Goal: Task Accomplishment & Management: Use online tool/utility

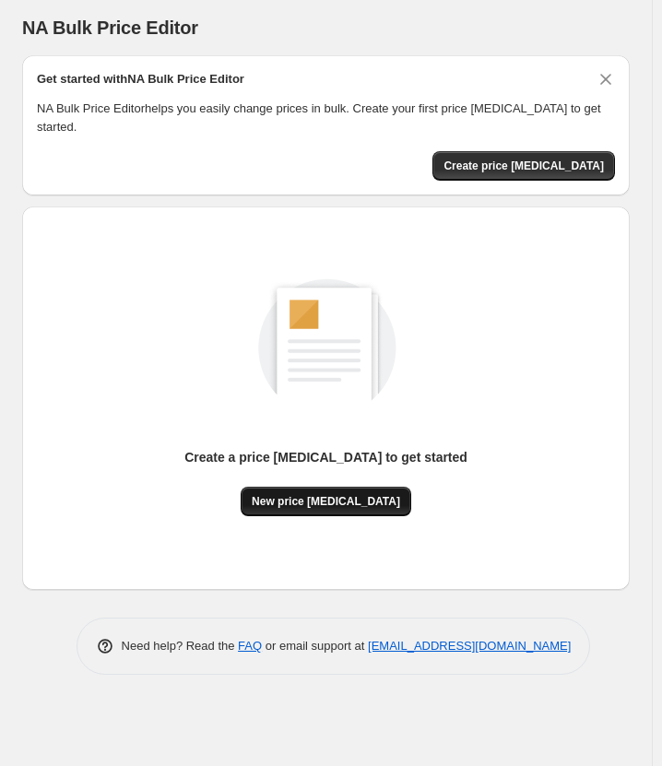
click at [323, 494] on span "New price change job" at bounding box center [326, 501] width 148 height 15
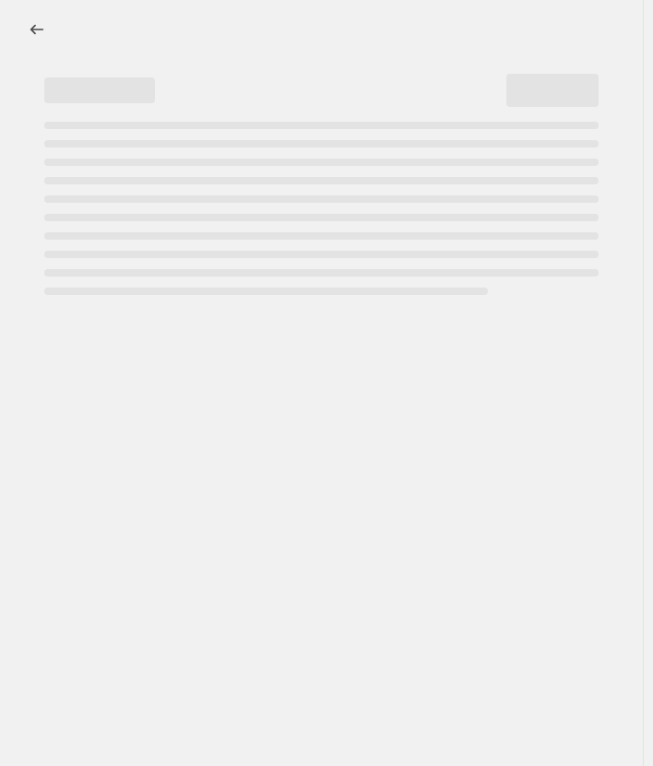
select select "percentage"
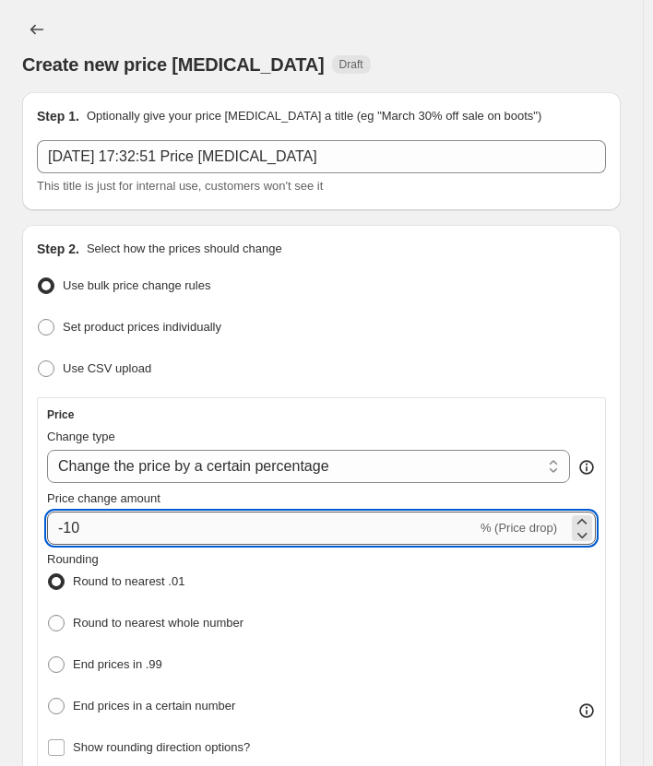
drag, startPoint x: 78, startPoint y: 524, endPoint x: 66, endPoint y: 524, distance: 12.0
click at [66, 524] on input "-10" at bounding box center [262, 528] width 430 height 33
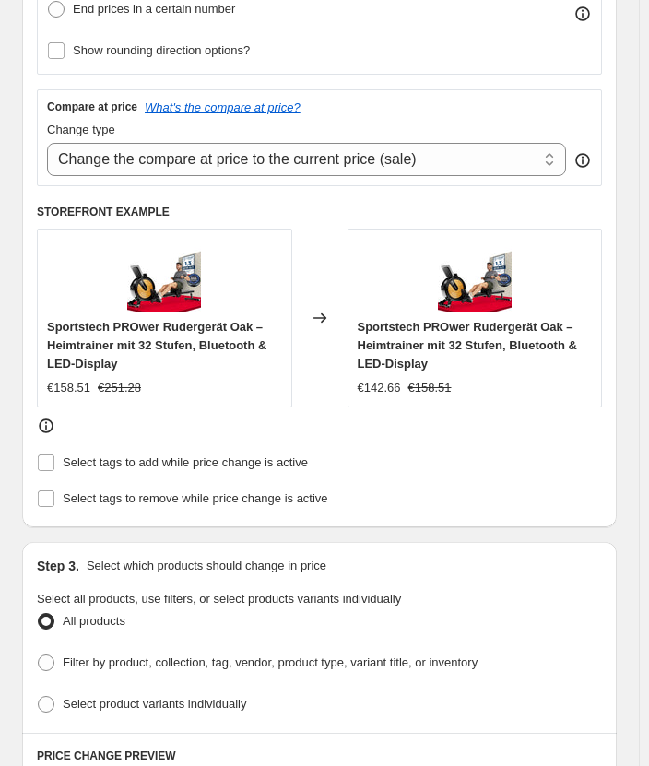
scroll to position [676, 0]
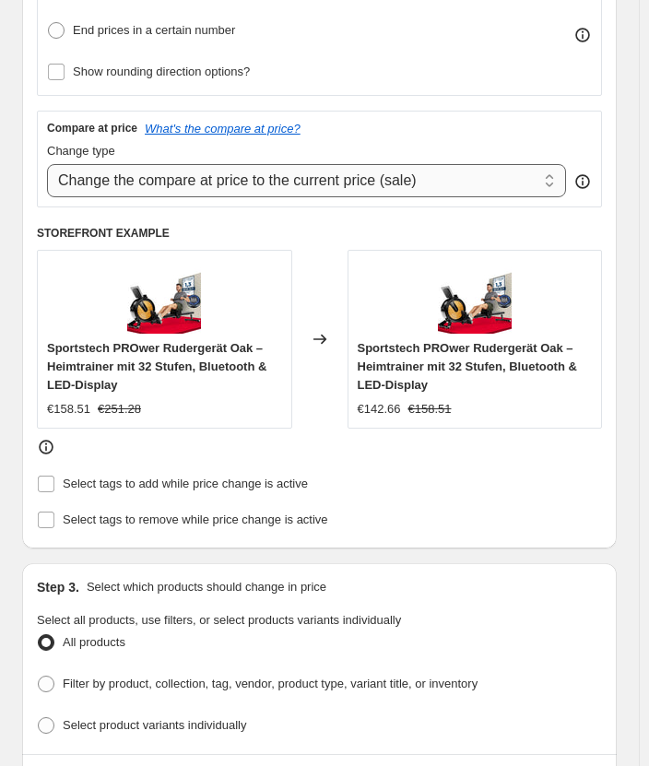
type input "-28"
click at [439, 172] on select "Change the compare at price to the current price (sale) Change the compare at p…" at bounding box center [306, 180] width 519 height 33
select select "percentage"
click at [47, 164] on select "Change the compare at price to the current price (sale) Change the compare at p…" at bounding box center [306, 180] width 519 height 33
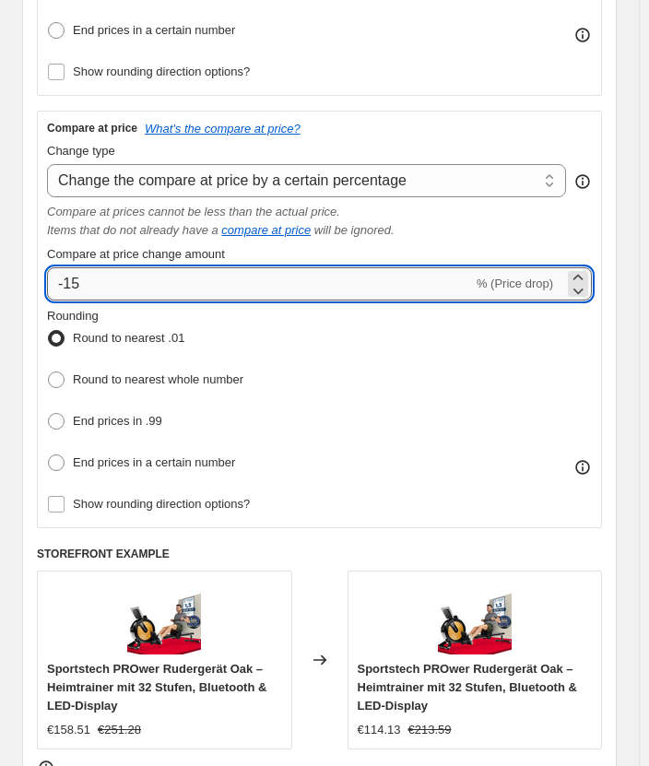
drag, startPoint x: 83, startPoint y: 283, endPoint x: 65, endPoint y: 283, distance: 17.5
click at [65, 283] on input "-15" at bounding box center [260, 283] width 426 height 33
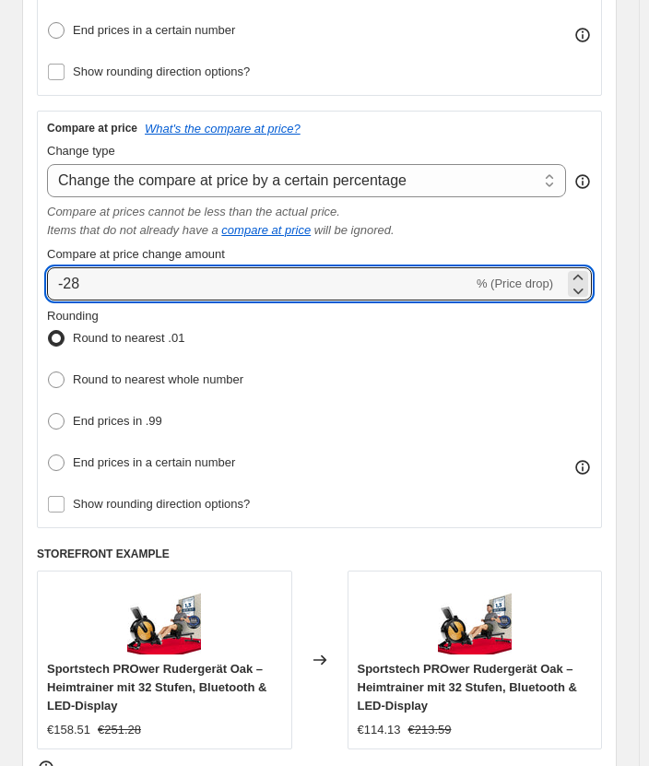
type input "-28"
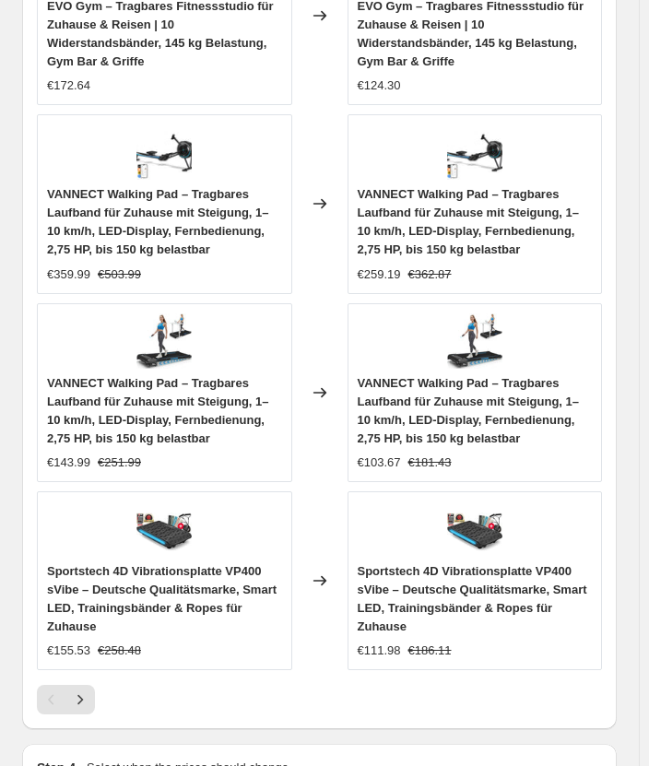
scroll to position [2348, 0]
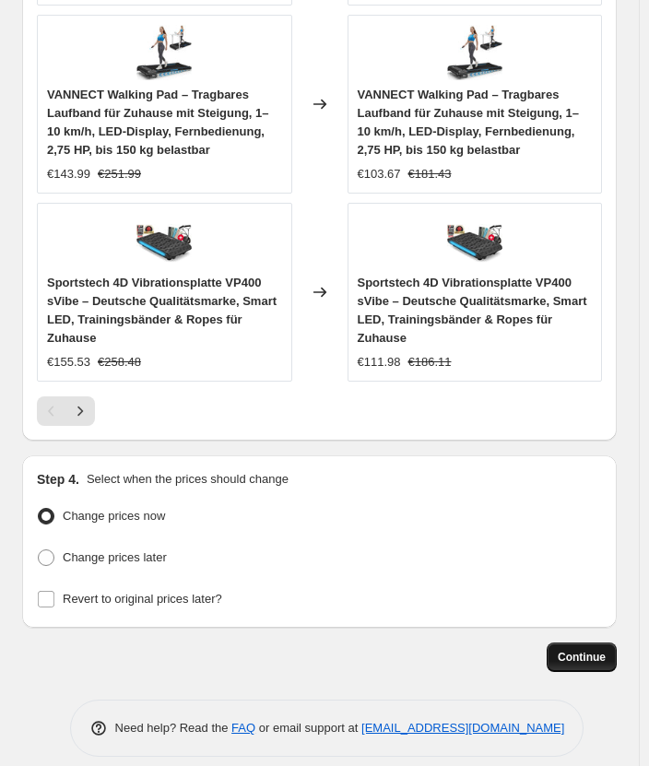
click at [598, 643] on button "Continue" at bounding box center [582, 658] width 70 height 30
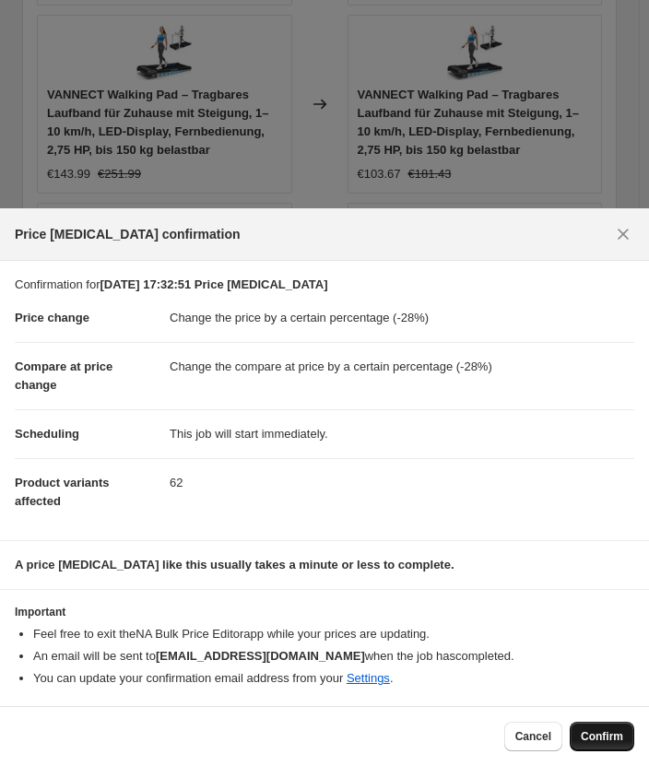
click at [612, 731] on span "Confirm" at bounding box center [602, 736] width 42 height 15
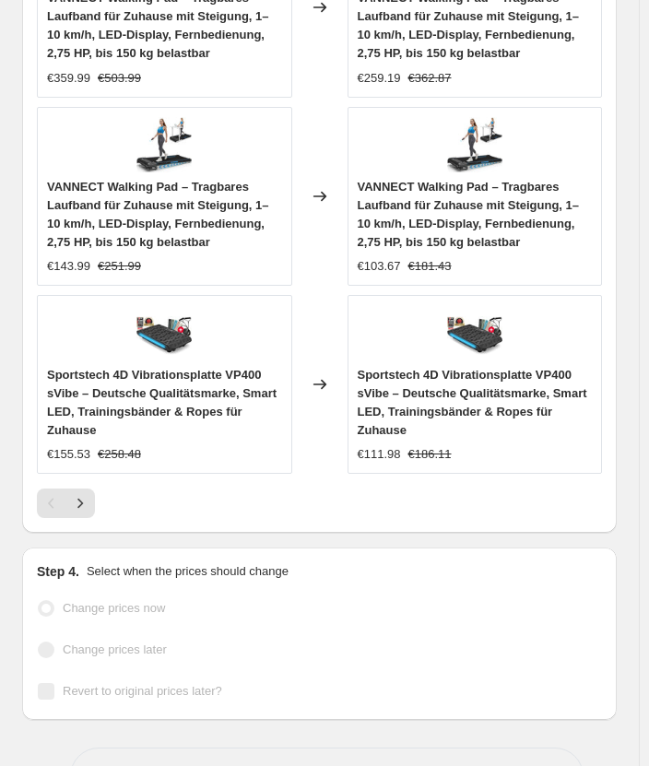
scroll to position [2429, 0]
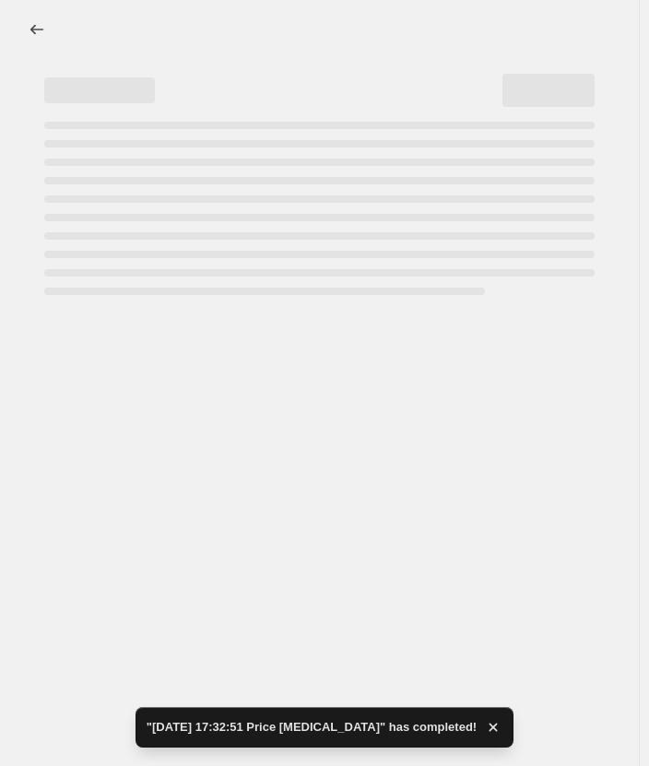
select select "percentage"
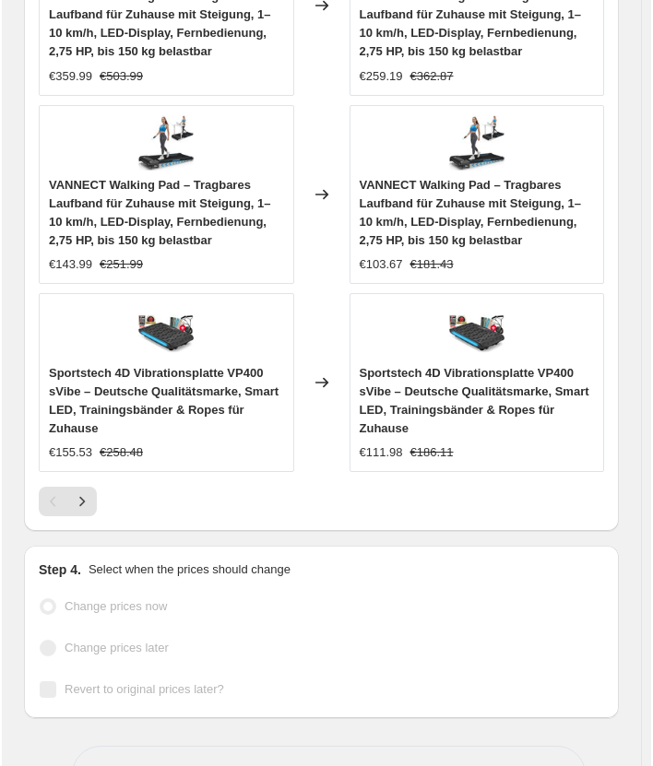
scroll to position [0, 0]
